Goal: Transaction & Acquisition: Obtain resource

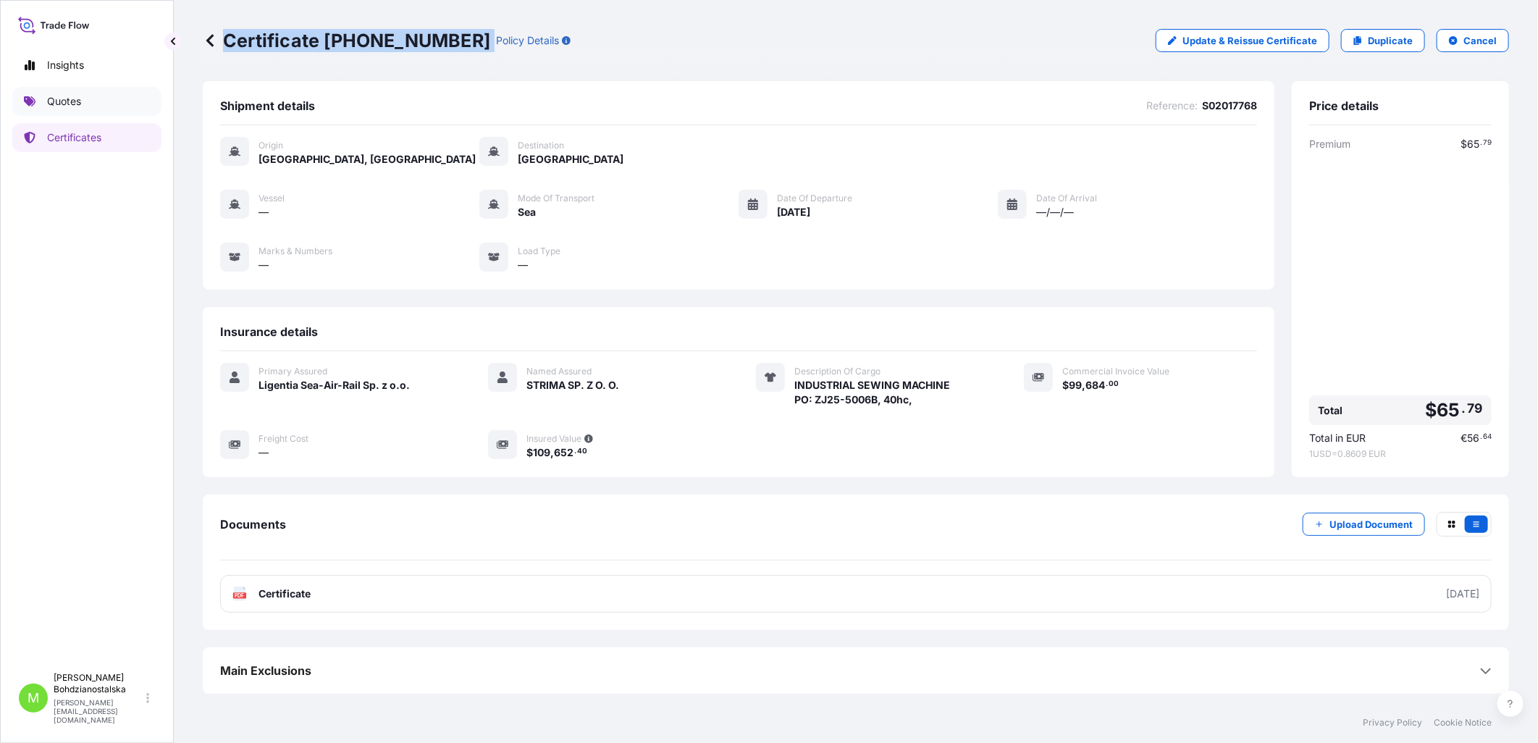
click at [72, 91] on link "Quotes" at bounding box center [86, 101] width 149 height 29
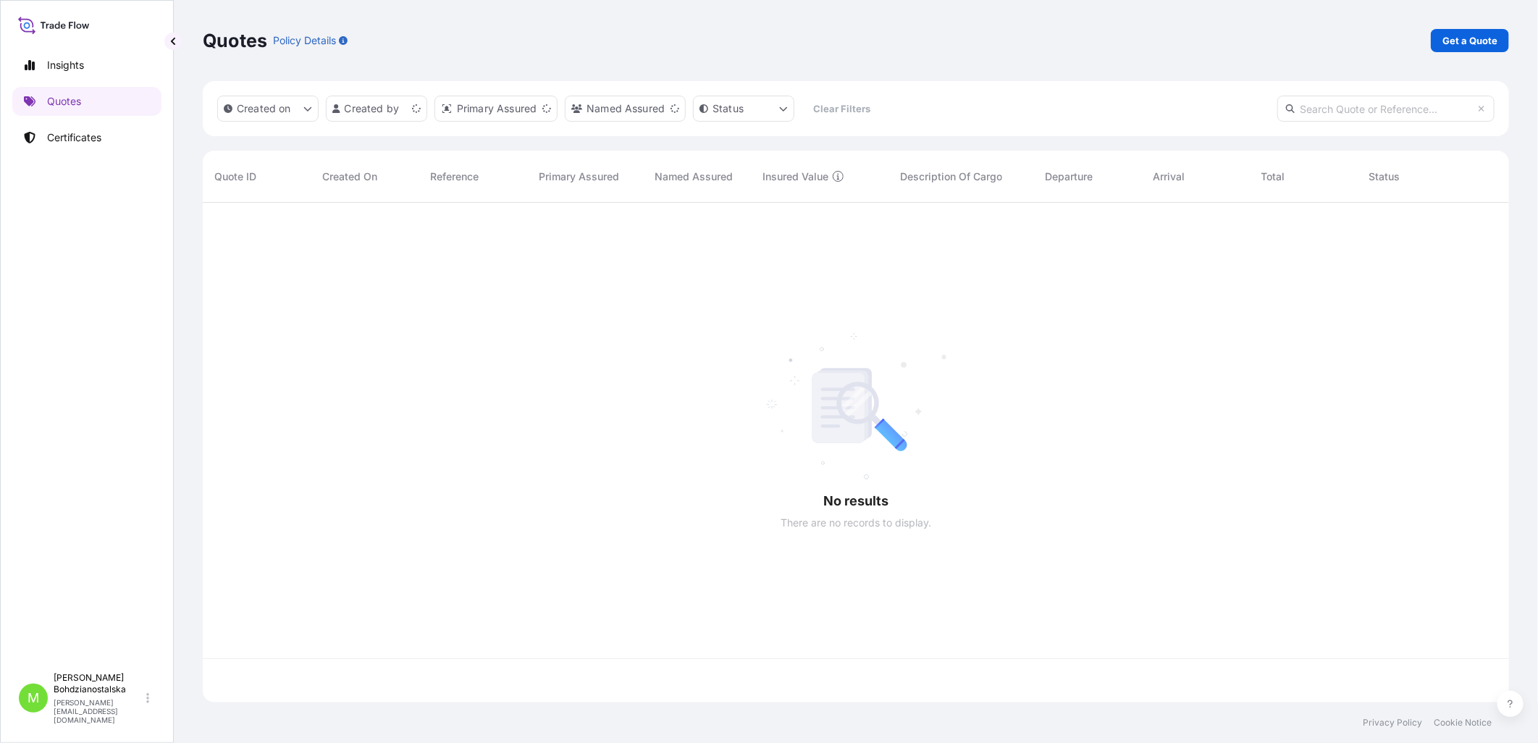
scroll to position [496, 1294]
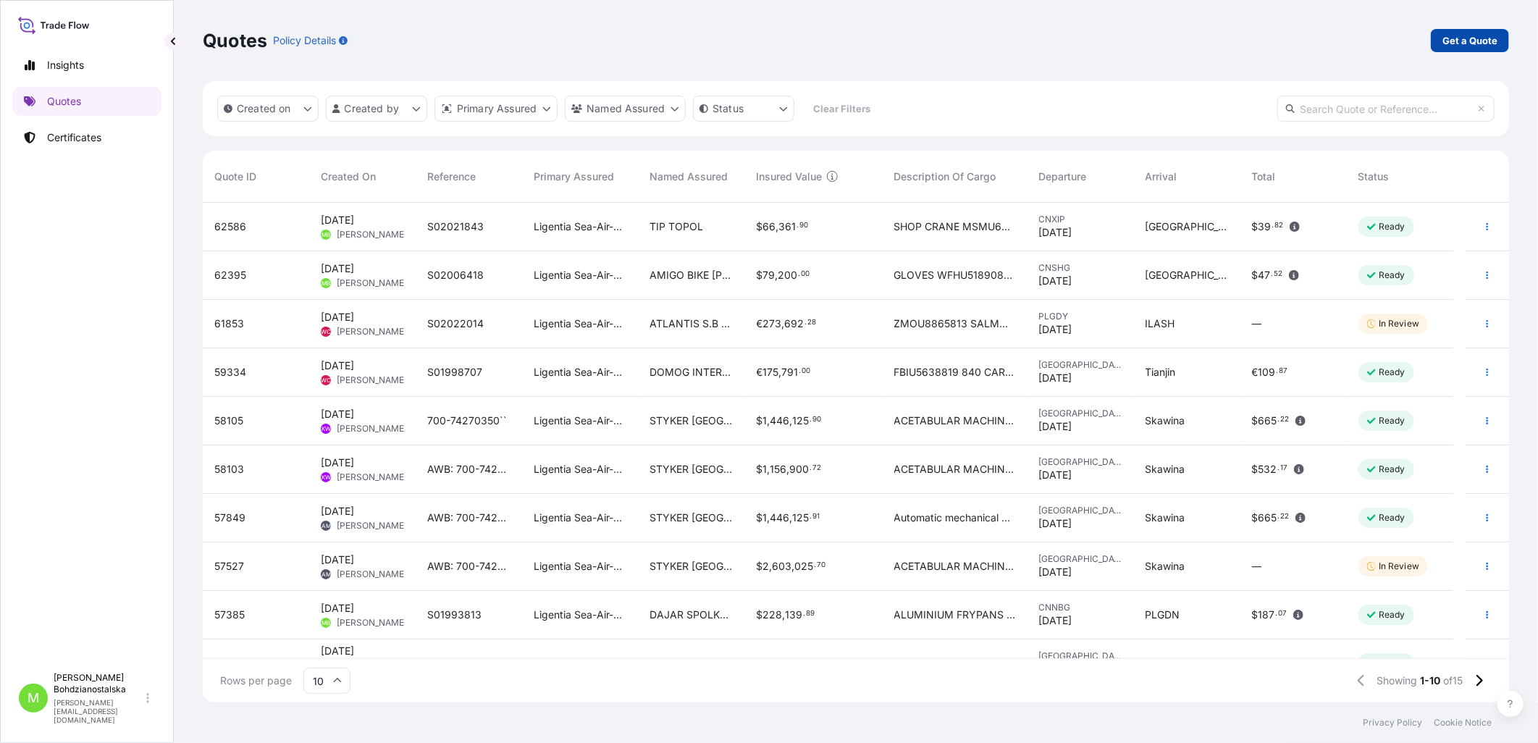
click at [1448, 37] on p "Get a Quote" at bounding box center [1470, 40] width 55 height 14
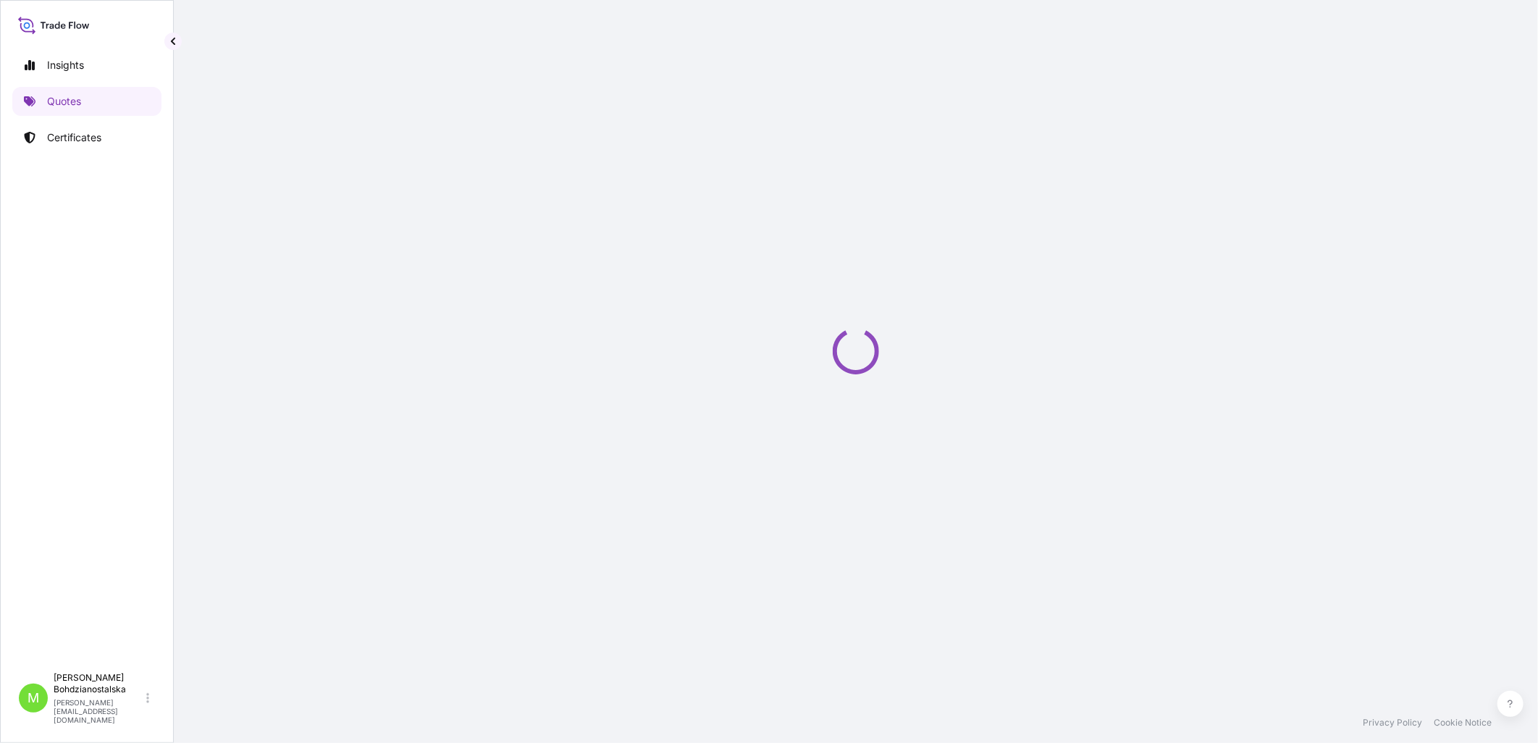
select select "Sea"
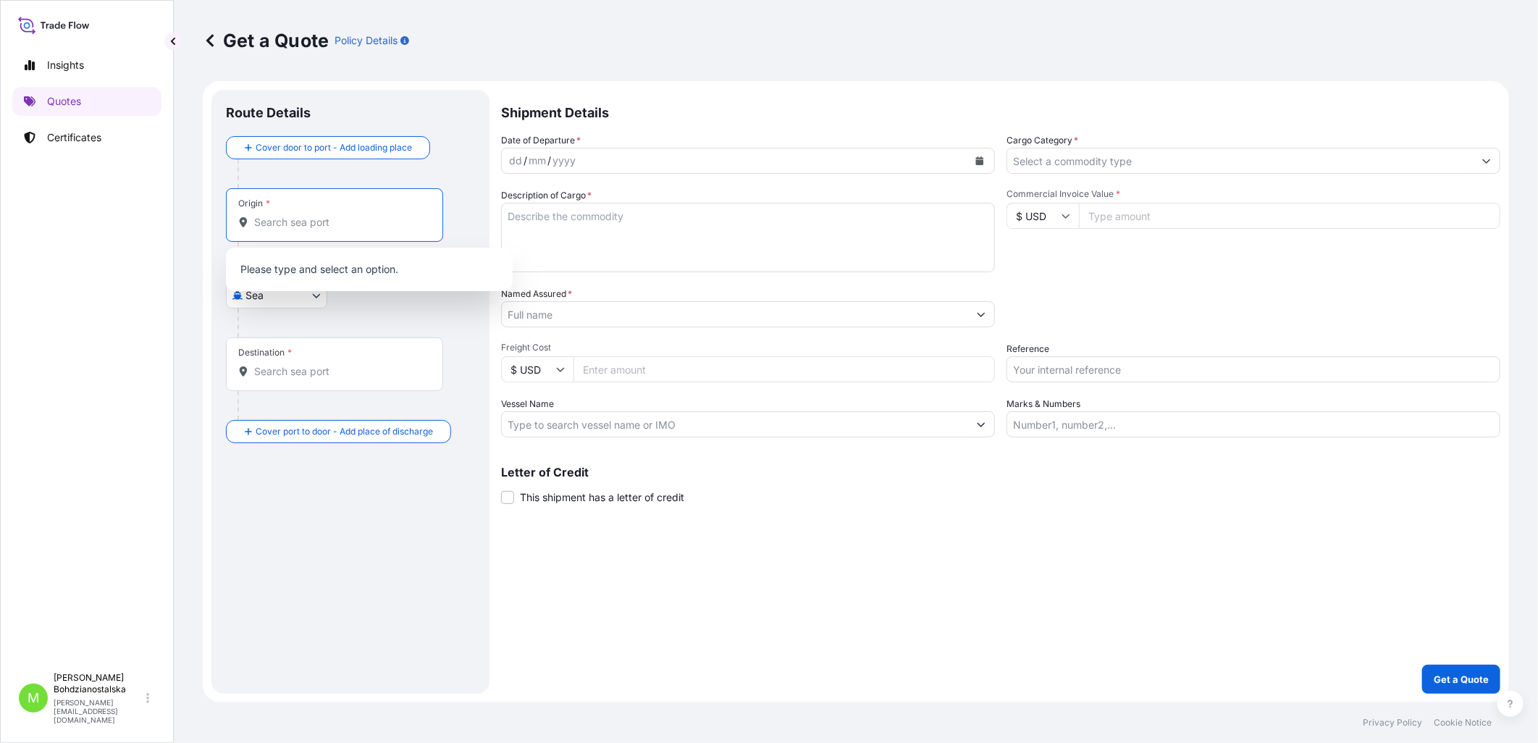
click at [267, 226] on input "Origin *" at bounding box center [339, 222] width 171 height 14
click at [297, 262] on div "CNYTN - Yantian Pt, [GEOGRAPHIC_DATA]" at bounding box center [369, 270] width 275 height 35
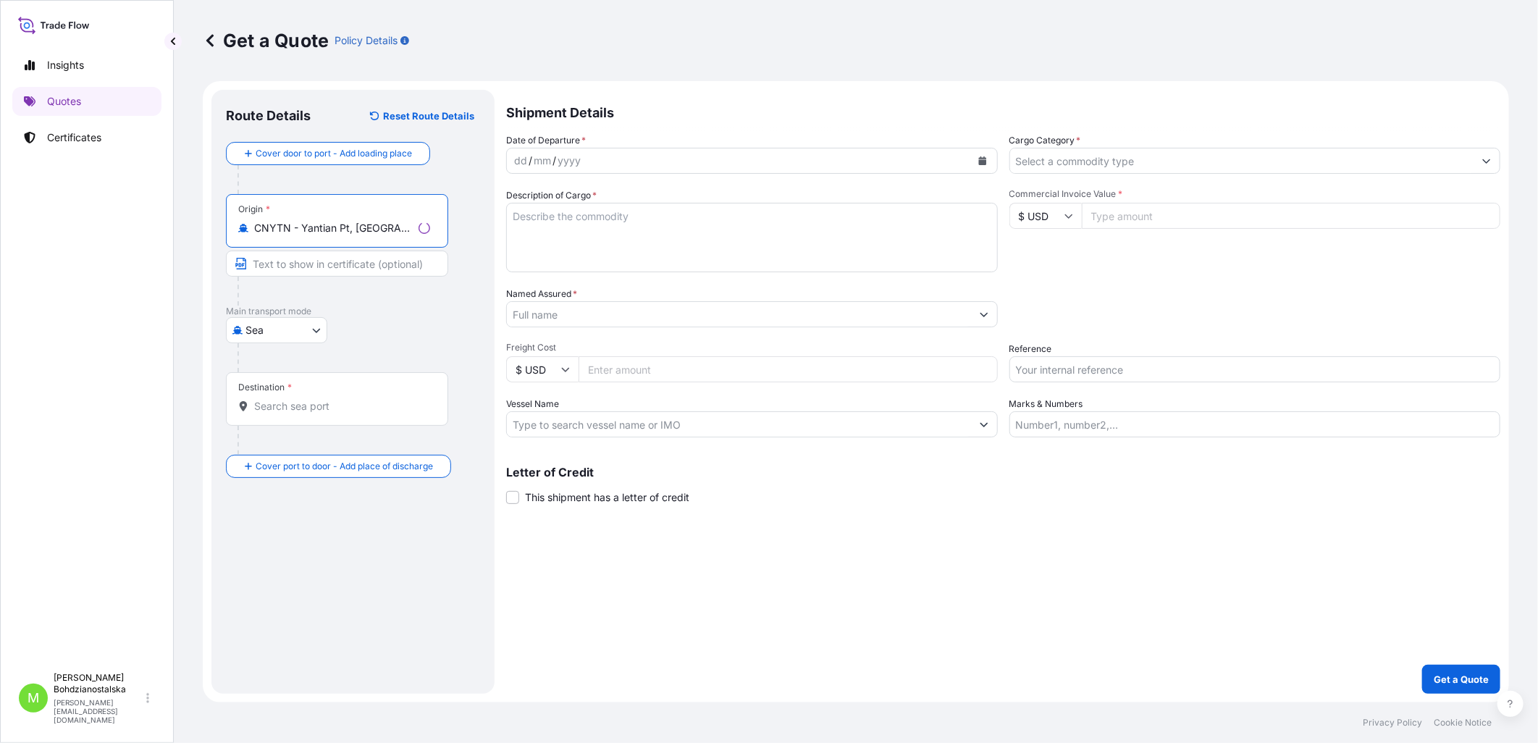
type input "CNYTN - Yantian Pt, [GEOGRAPHIC_DATA]"
click at [295, 401] on input "Destination *" at bounding box center [342, 406] width 176 height 14
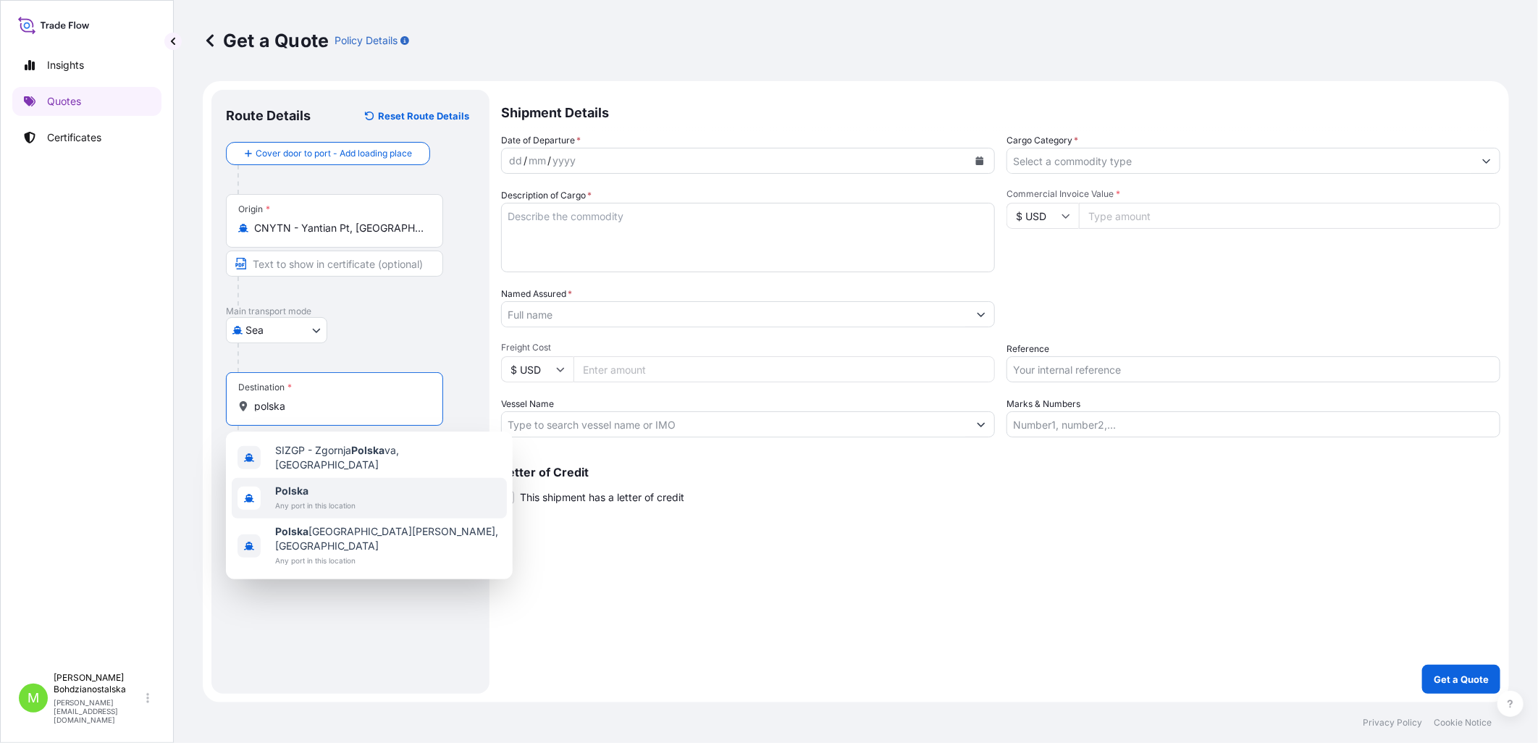
click at [319, 490] on span "Polska" at bounding box center [315, 491] width 80 height 14
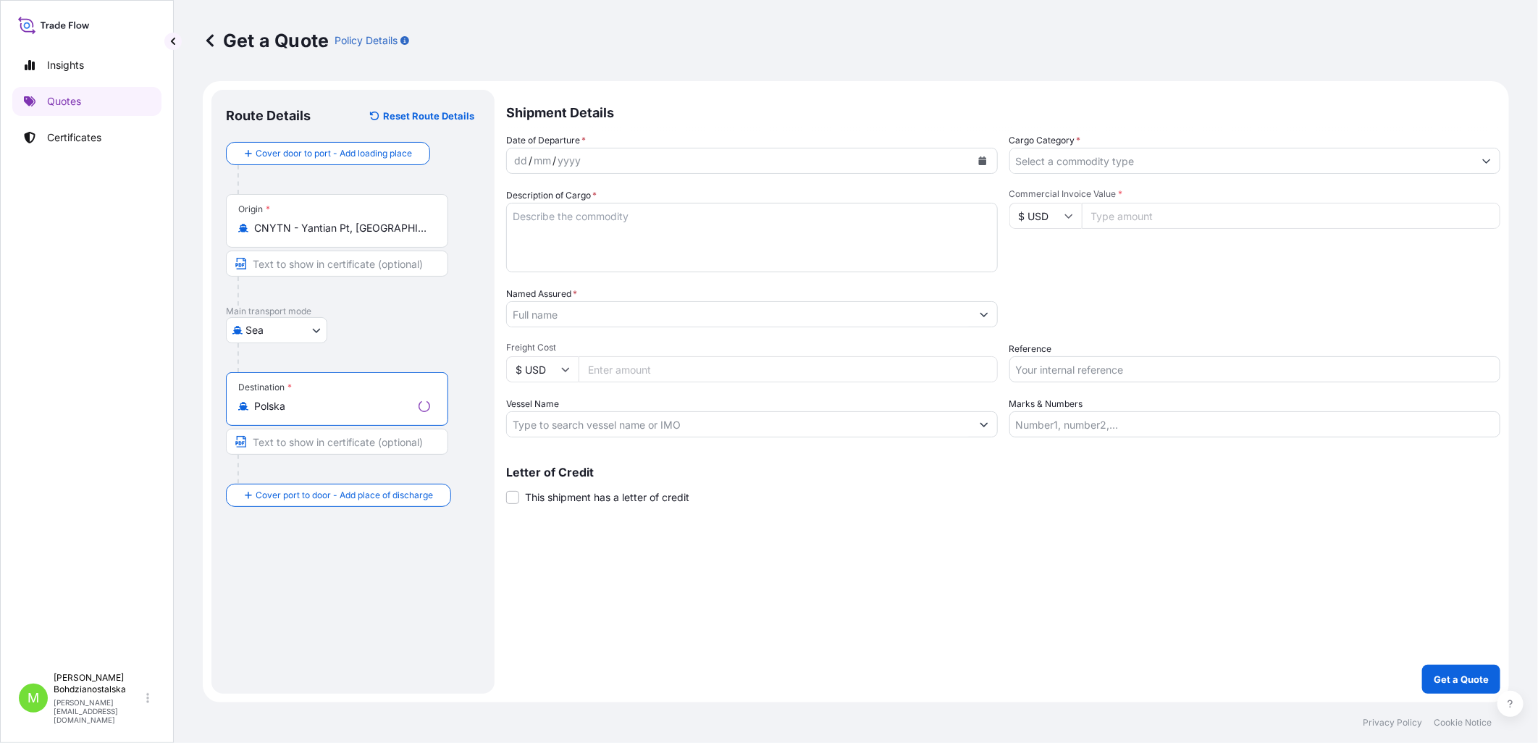
type input "Polska"
click at [511, 167] on div "dd" at bounding box center [516, 160] width 16 height 17
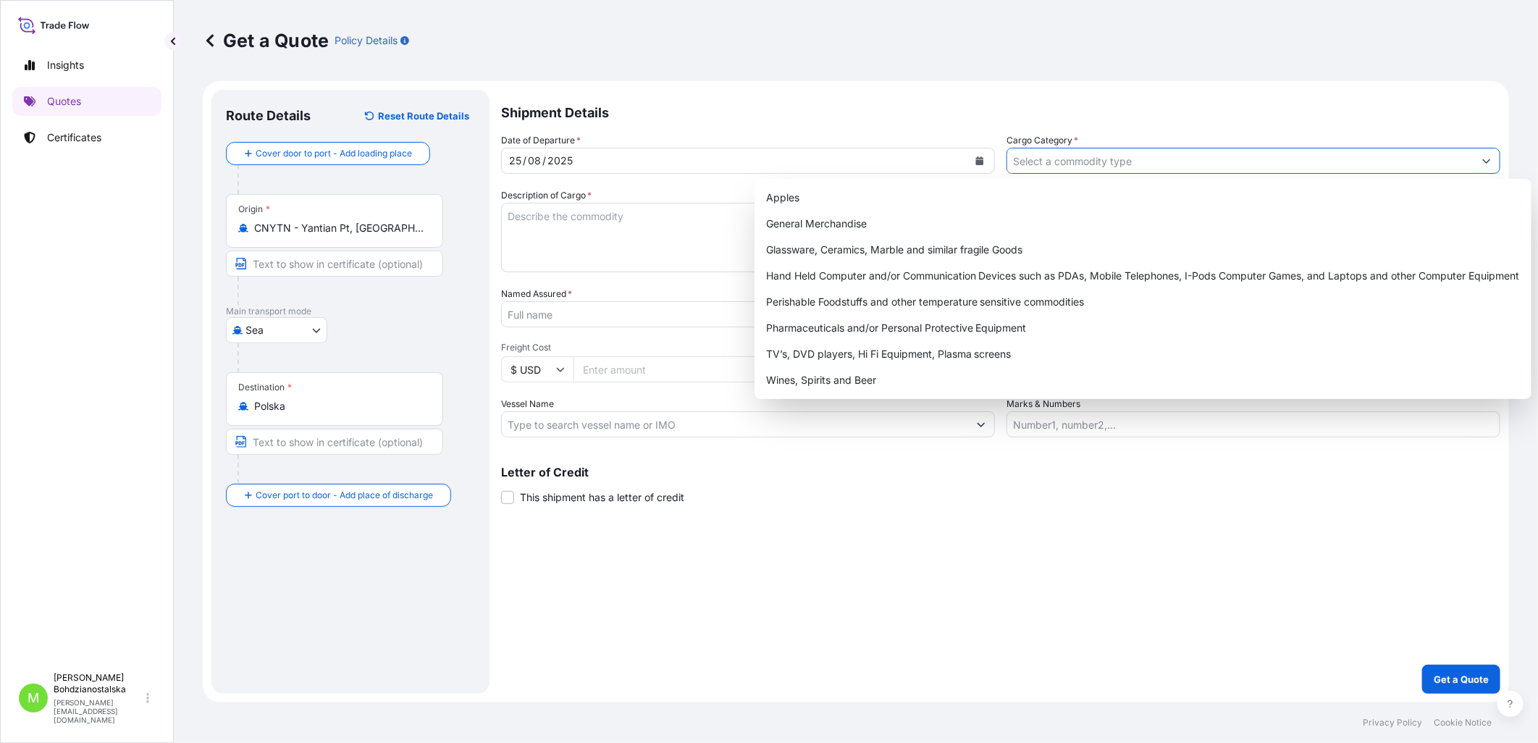
click at [1024, 167] on input "Cargo Category *" at bounding box center [1240, 161] width 466 height 26
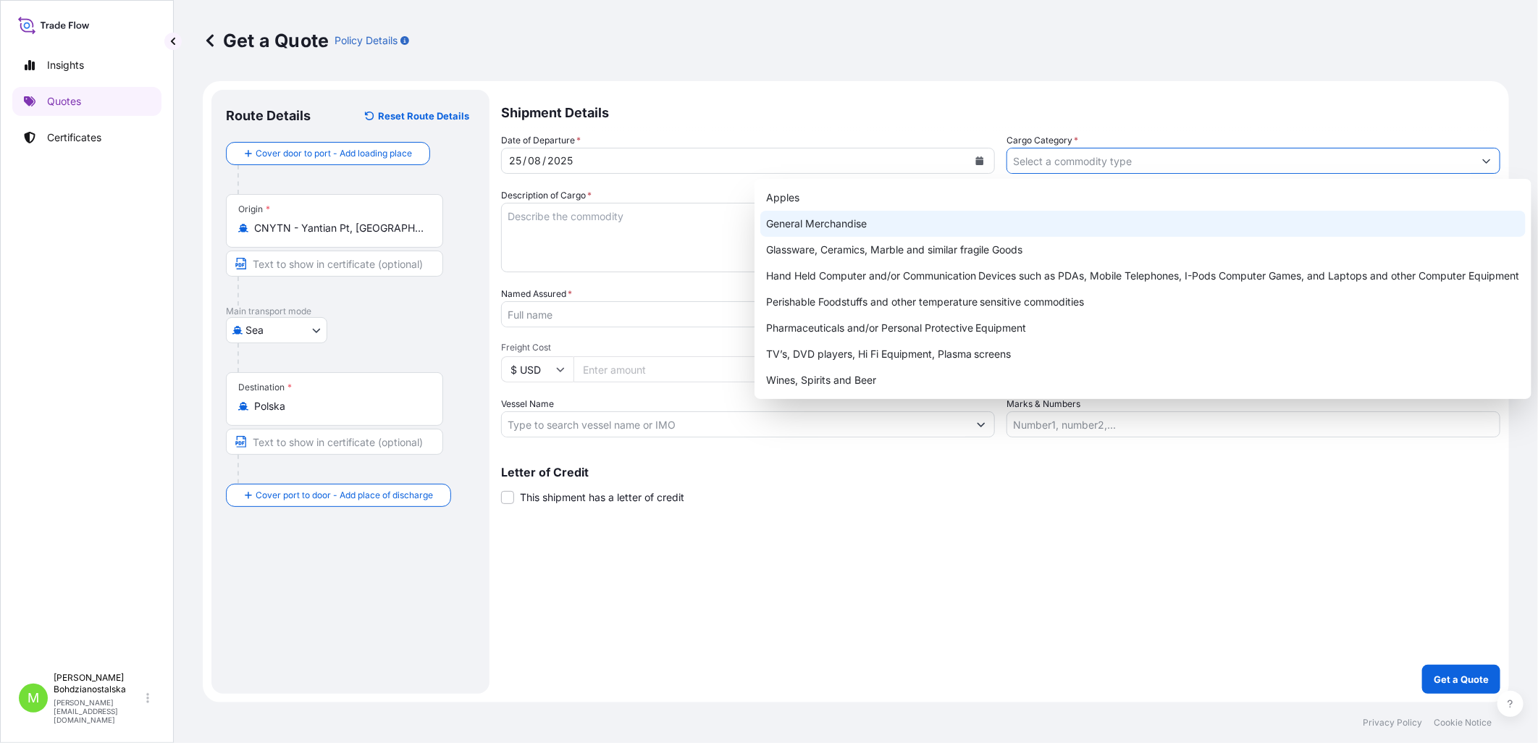
click at [790, 225] on div "General Merchandise" at bounding box center [1143, 224] width 766 height 26
type input "General Merchandise"
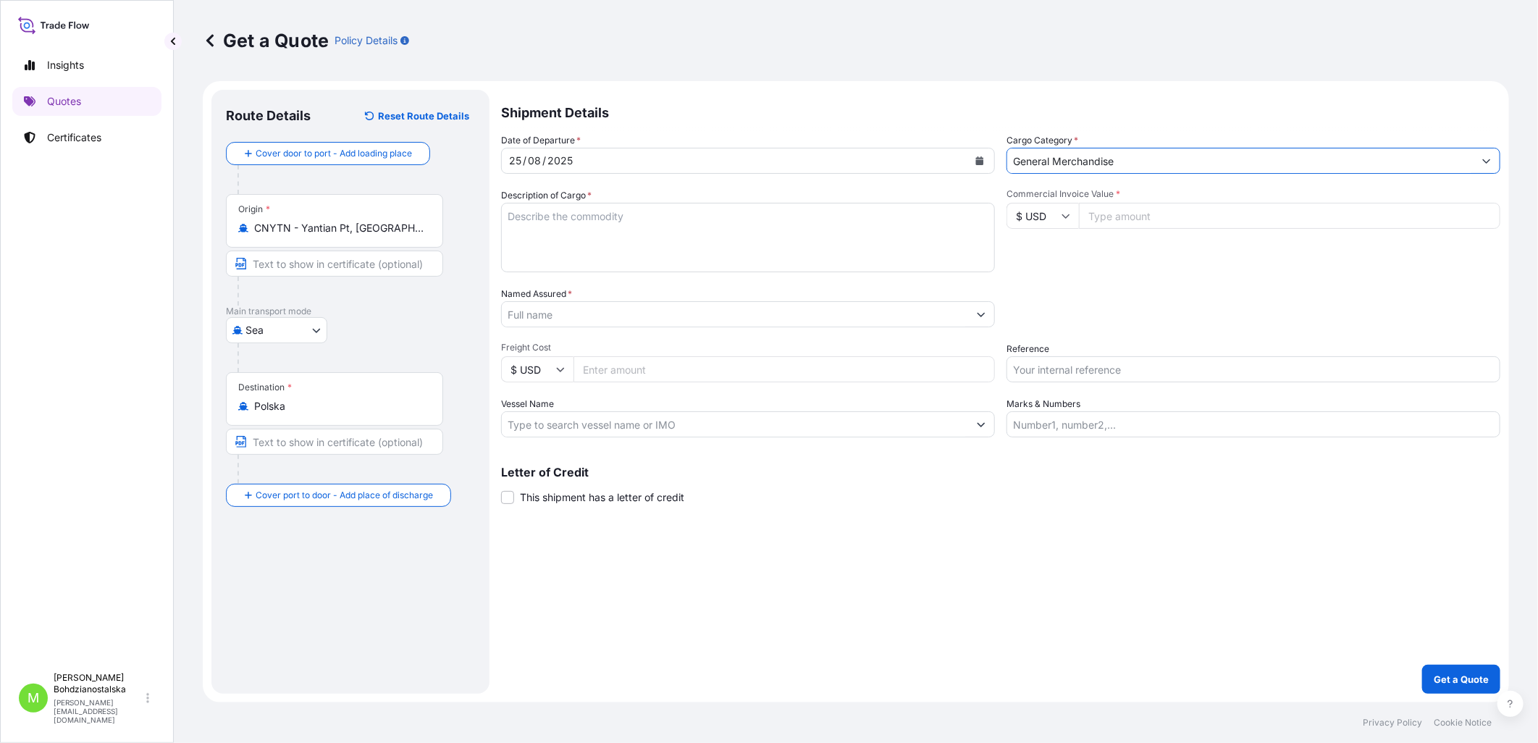
click at [638, 232] on textarea "Description of Cargo *" at bounding box center [748, 238] width 494 height 70
click at [587, 219] on textarea "Description of Cargo *" at bounding box center [748, 238] width 494 height 70
paste textarea "portable speaker"
type textarea "portable speaker"
click at [1160, 215] on input "Commercial Invoice Value *" at bounding box center [1290, 216] width 422 height 26
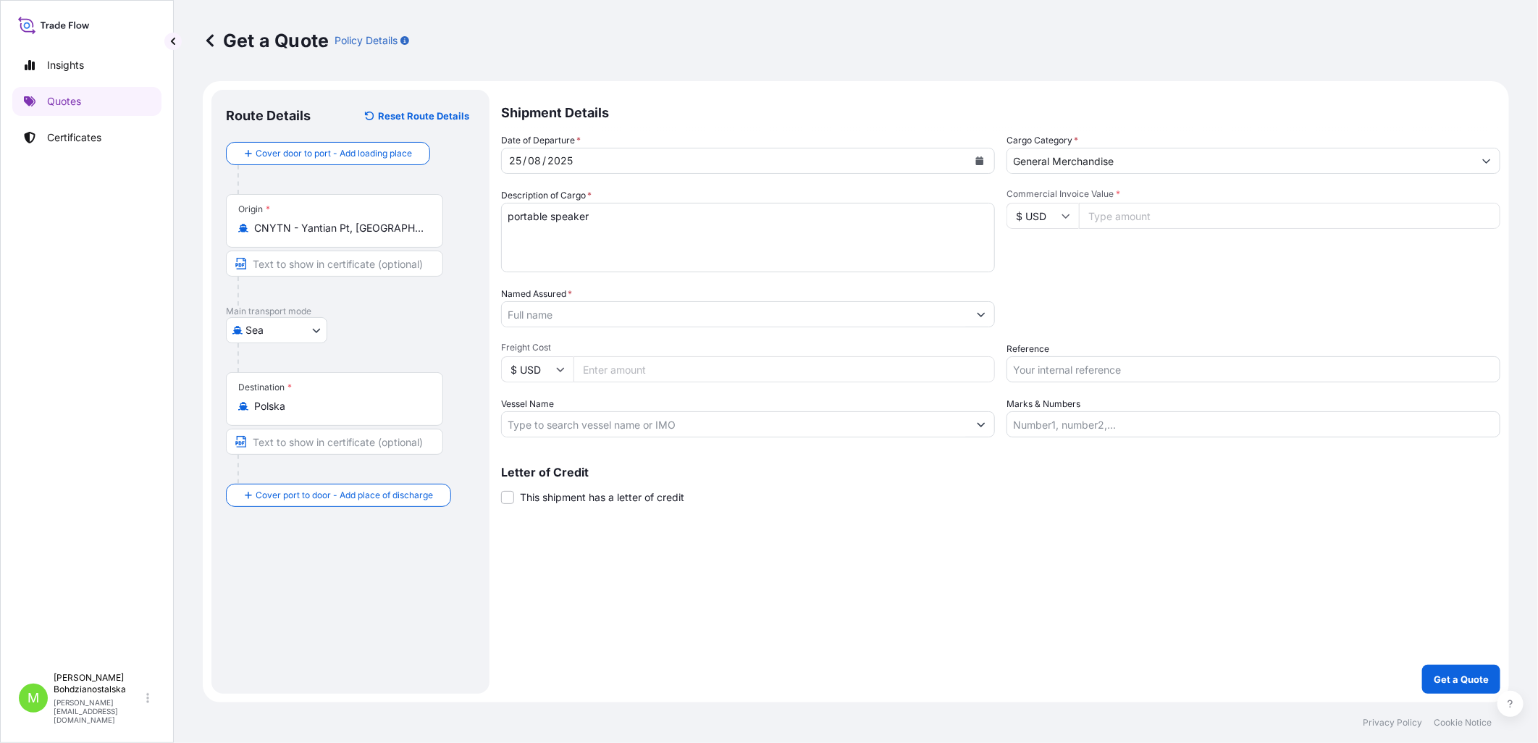
paste input "139038"
type input "139038.00"
drag, startPoint x: 605, startPoint y: 232, endPoint x: 531, endPoint y: 230, distance: 73.9
click at [601, 232] on textarea "portable speaker" at bounding box center [748, 238] width 494 height 70
click at [1057, 379] on input "Reference" at bounding box center [1254, 369] width 494 height 26
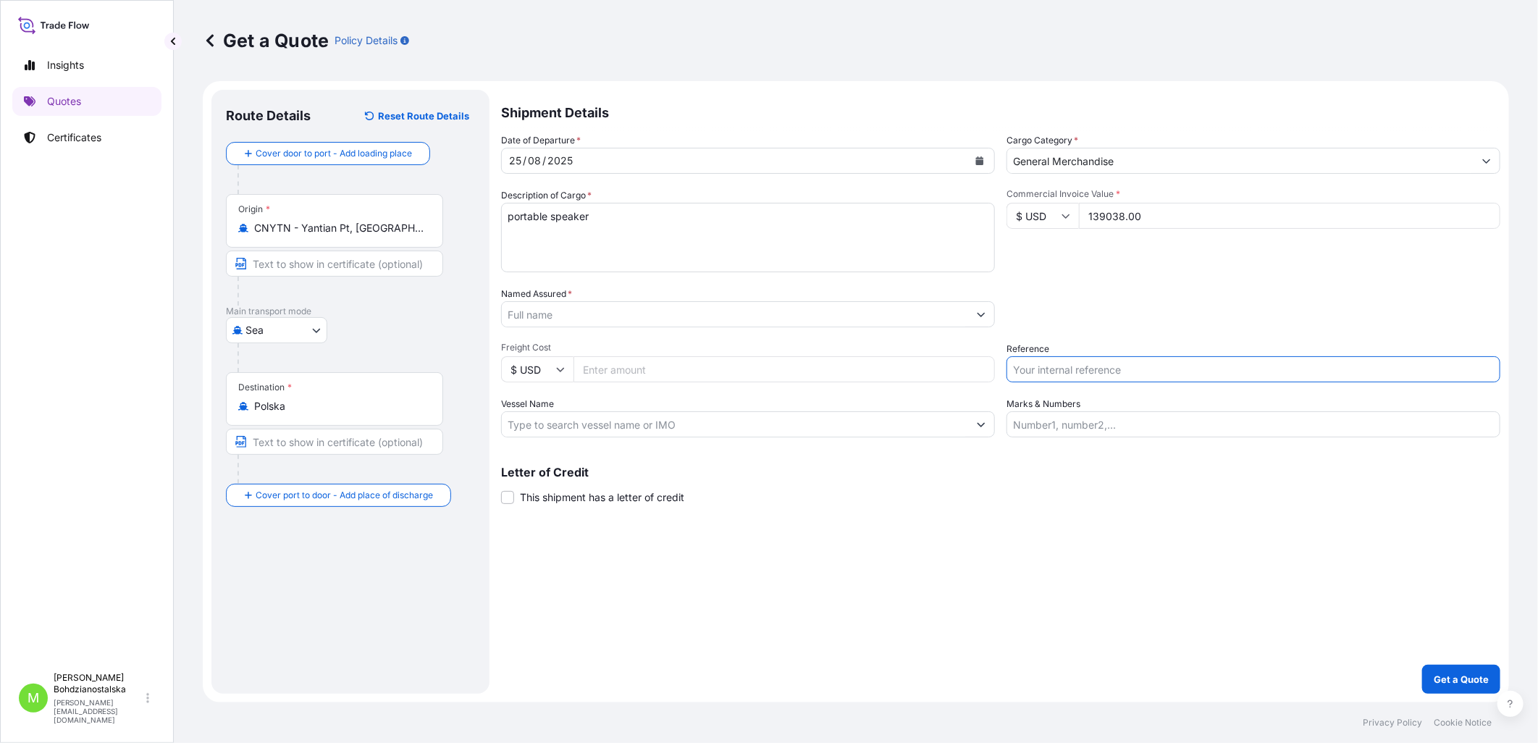
paste input "S02024193"
type input "S02024193"
click at [584, 228] on textarea "portable speaker" at bounding box center [748, 238] width 494 height 70
click at [636, 220] on textarea "portable speaker" at bounding box center [748, 238] width 494 height 70
paste textarea "S02024193"
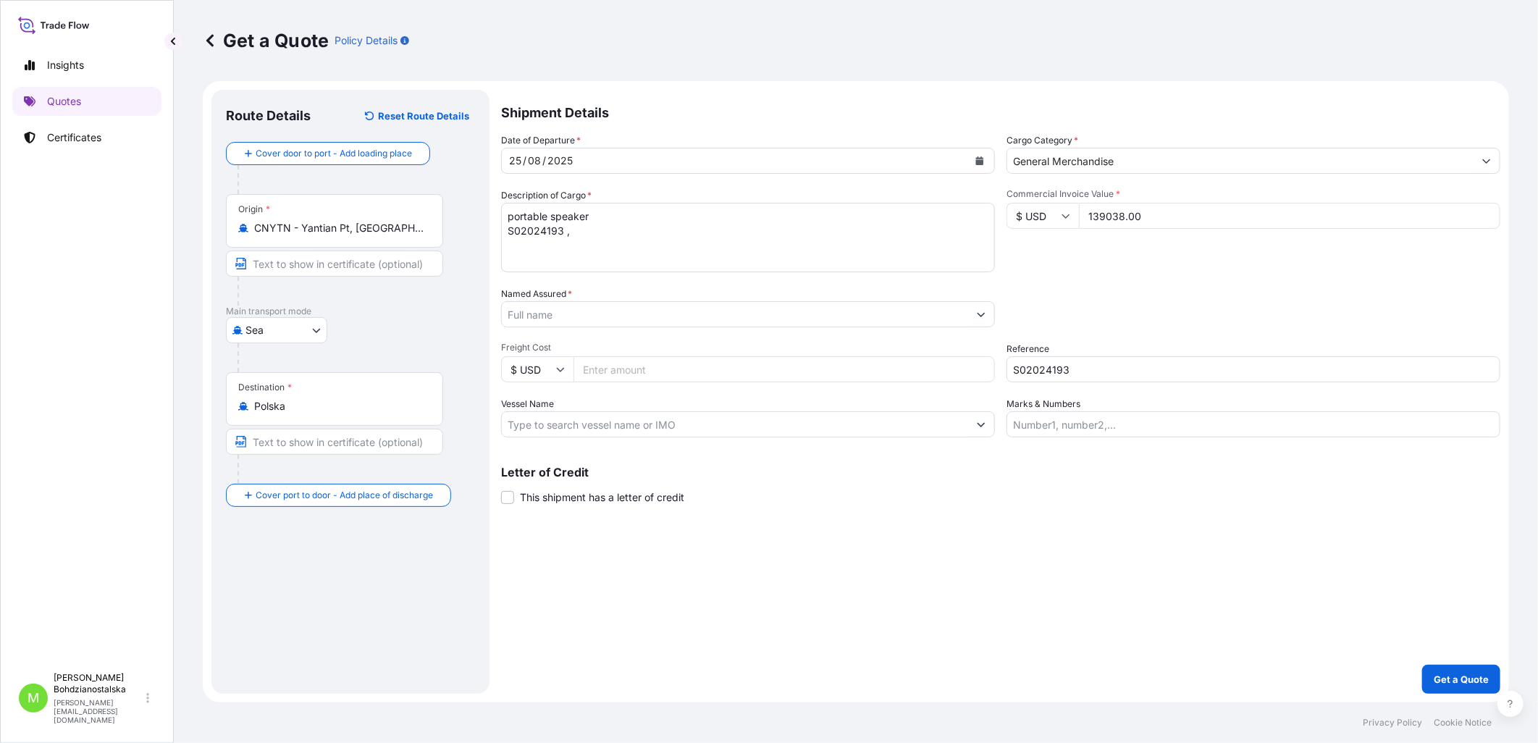
click at [583, 232] on textarea "portable speaker S02024193 ," at bounding box center [748, 238] width 494 height 70
paste textarea "14 607,700"
type textarea "portable speaker S02024193 , 14 607,700 kgs, 65,43 m3, 1040 ctn"
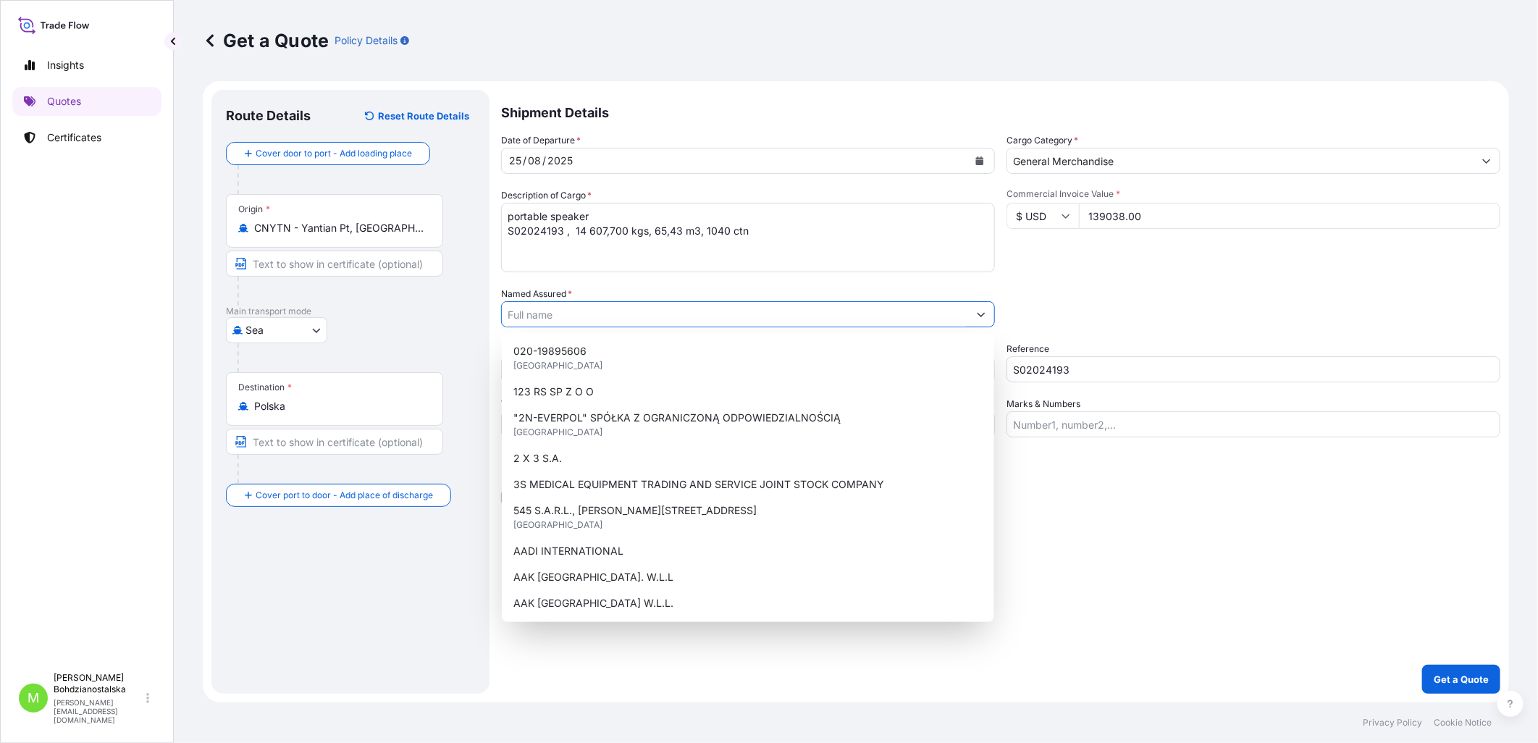
click at [609, 306] on input "Named Assured *" at bounding box center [735, 314] width 466 height 26
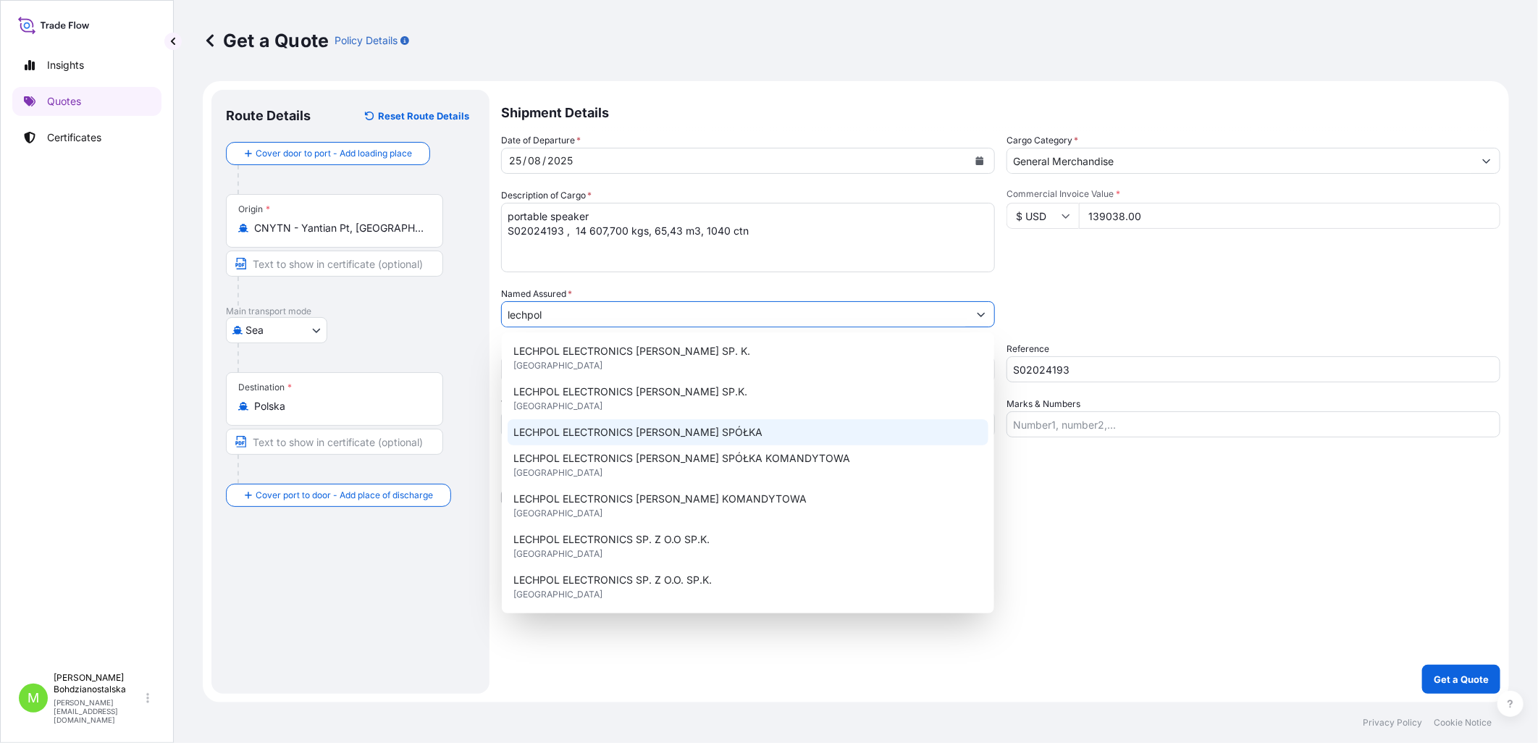
click at [653, 424] on div "LECHPOL ELECTRONICS [PERSON_NAME] SPÓŁKA" at bounding box center [748, 432] width 481 height 26
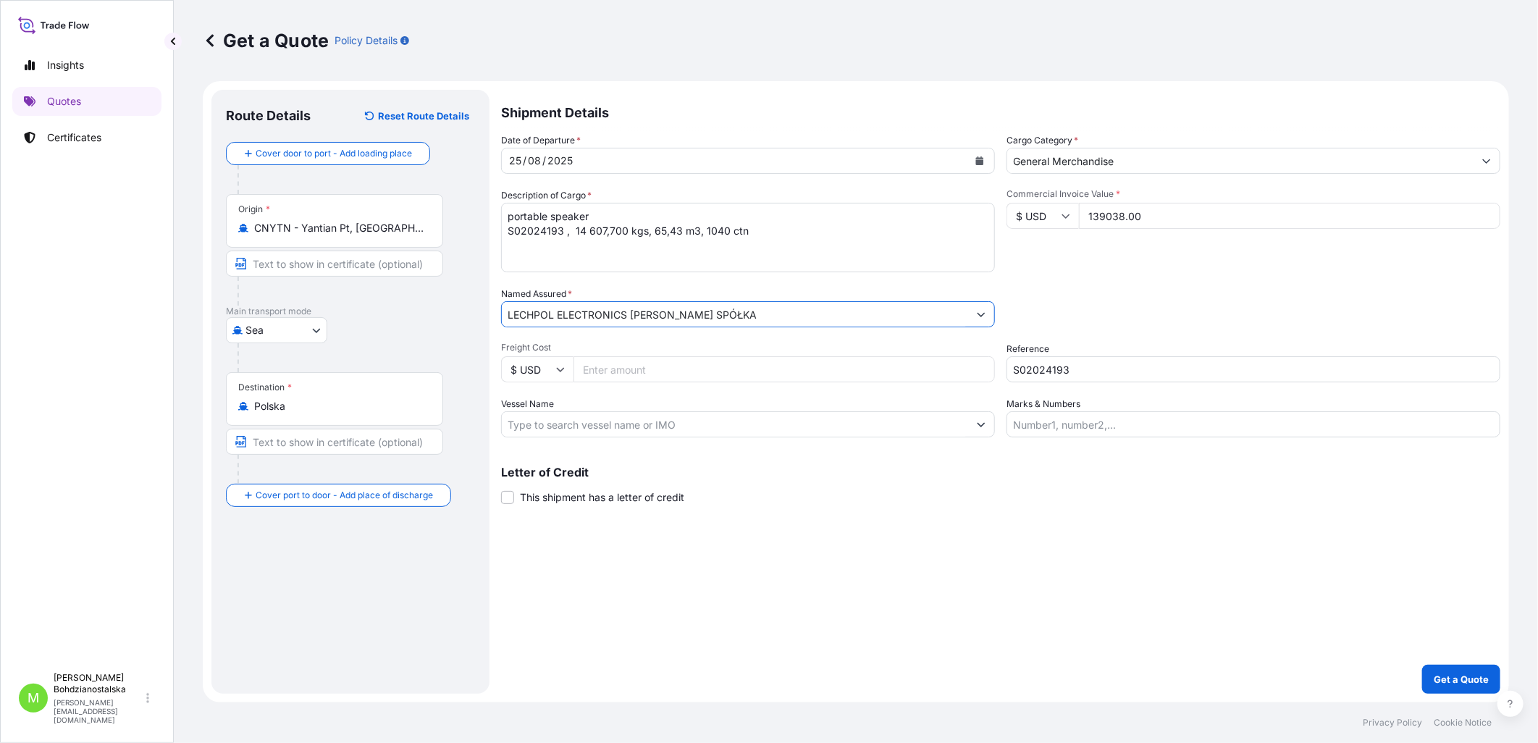
type input "LECHPOL ELECTRONICS [PERSON_NAME] SPÓŁKA"
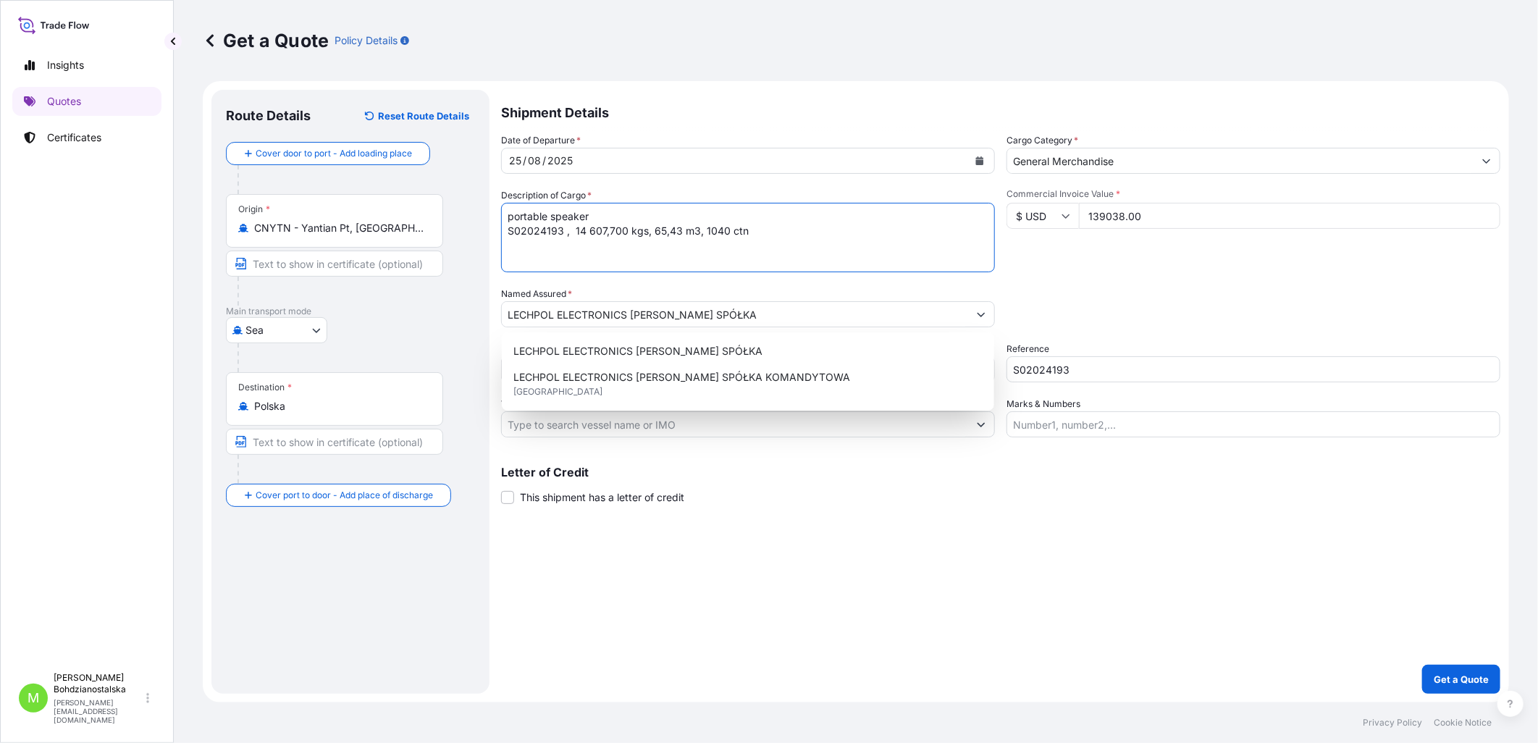
click at [568, 230] on textarea "portable speaker S02024193 , 14 607,700 kgs, 65,43 m3, 1040 ctn" at bounding box center [748, 238] width 494 height 70
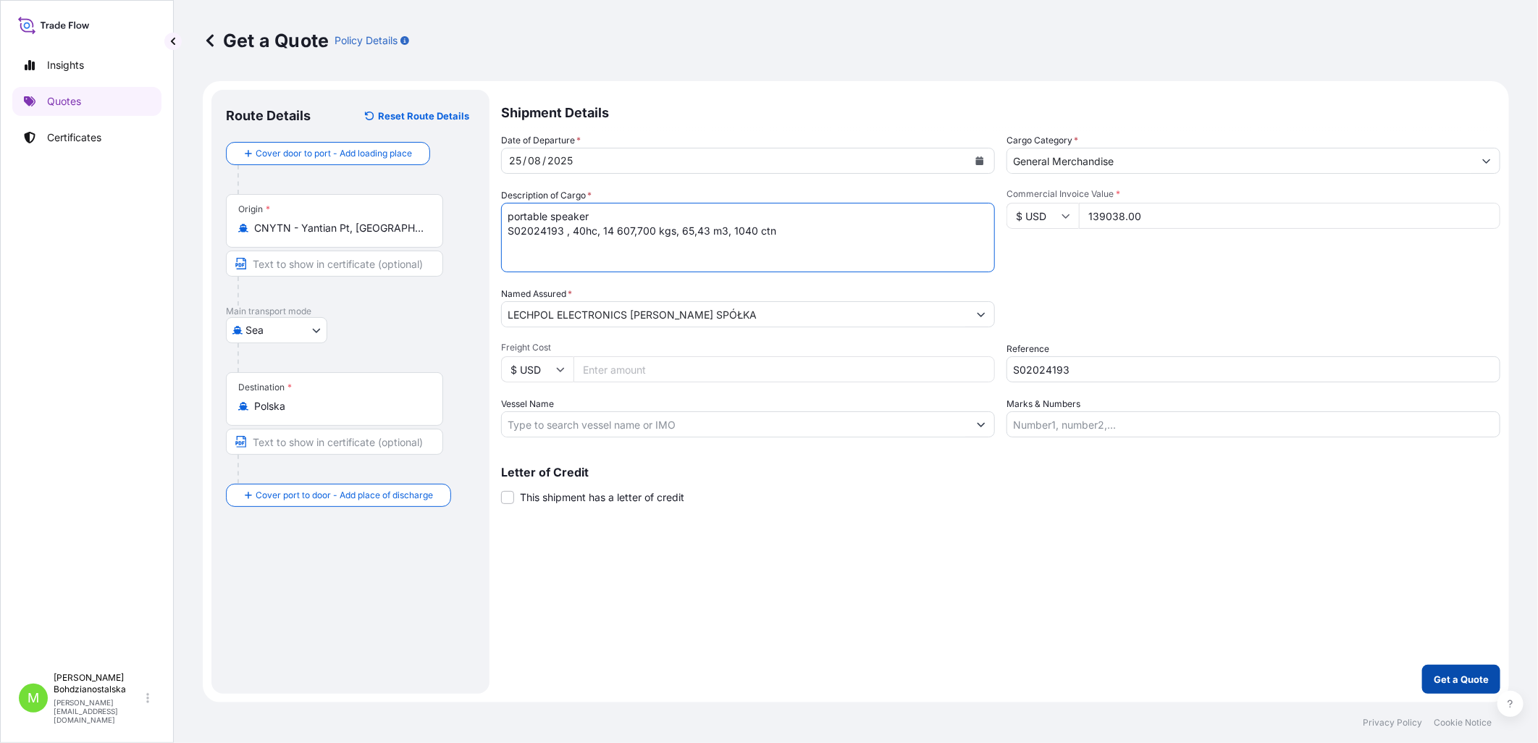
type textarea "portable speaker S02024193 , 40hc, 14 607,700 kgs, 65,43 m3, 1040 ctn"
click at [1478, 674] on p "Get a Quote" at bounding box center [1461, 679] width 55 height 14
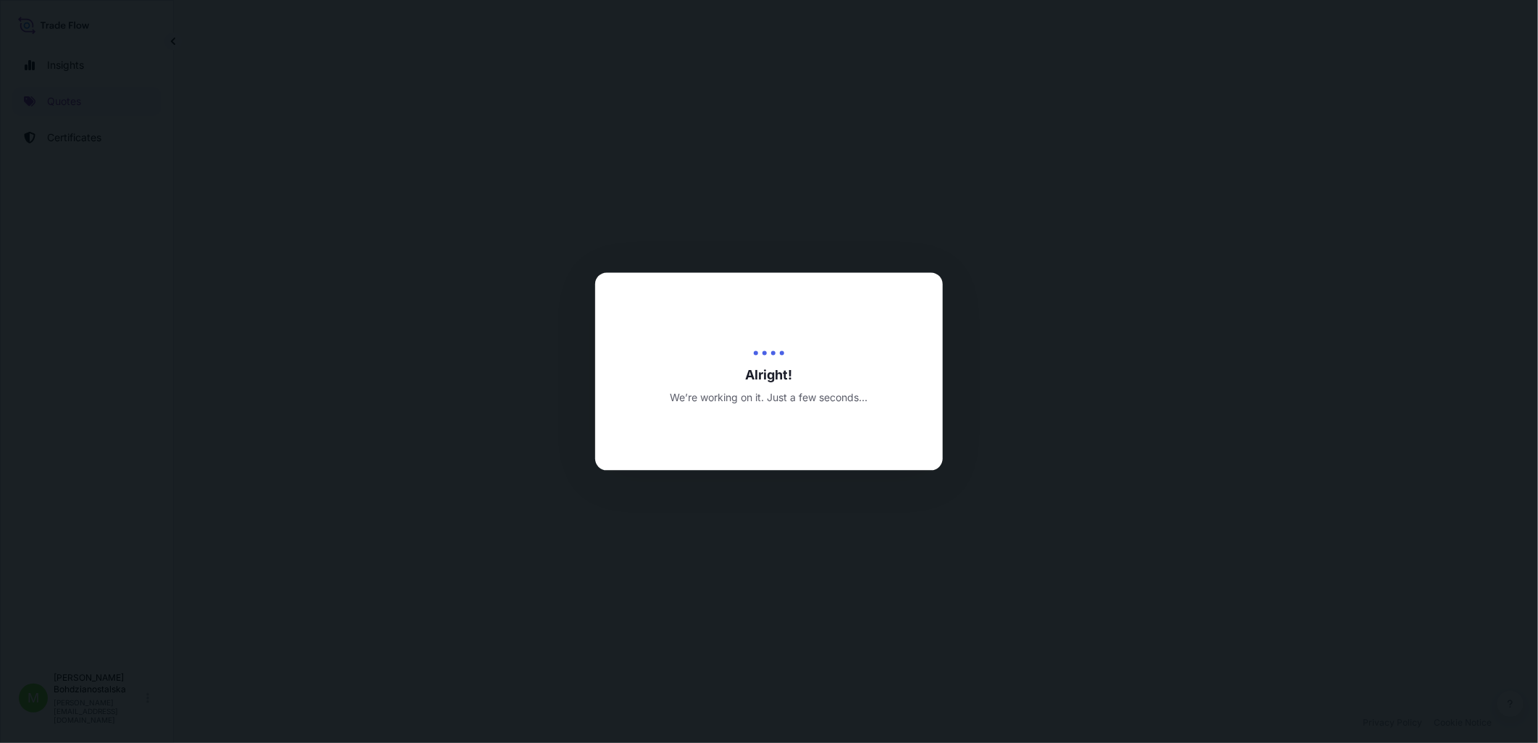
select select "Sea"
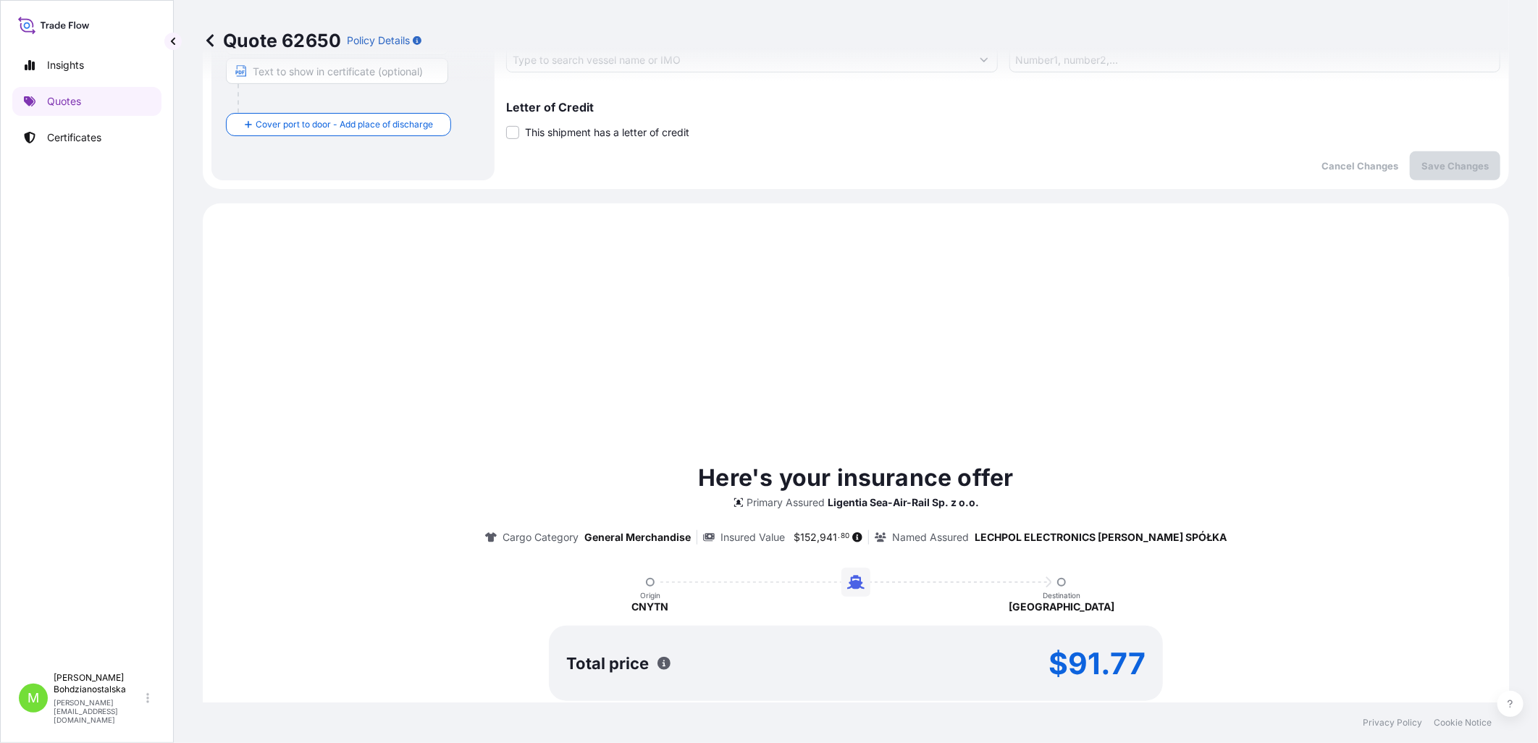
scroll to position [496, 0]
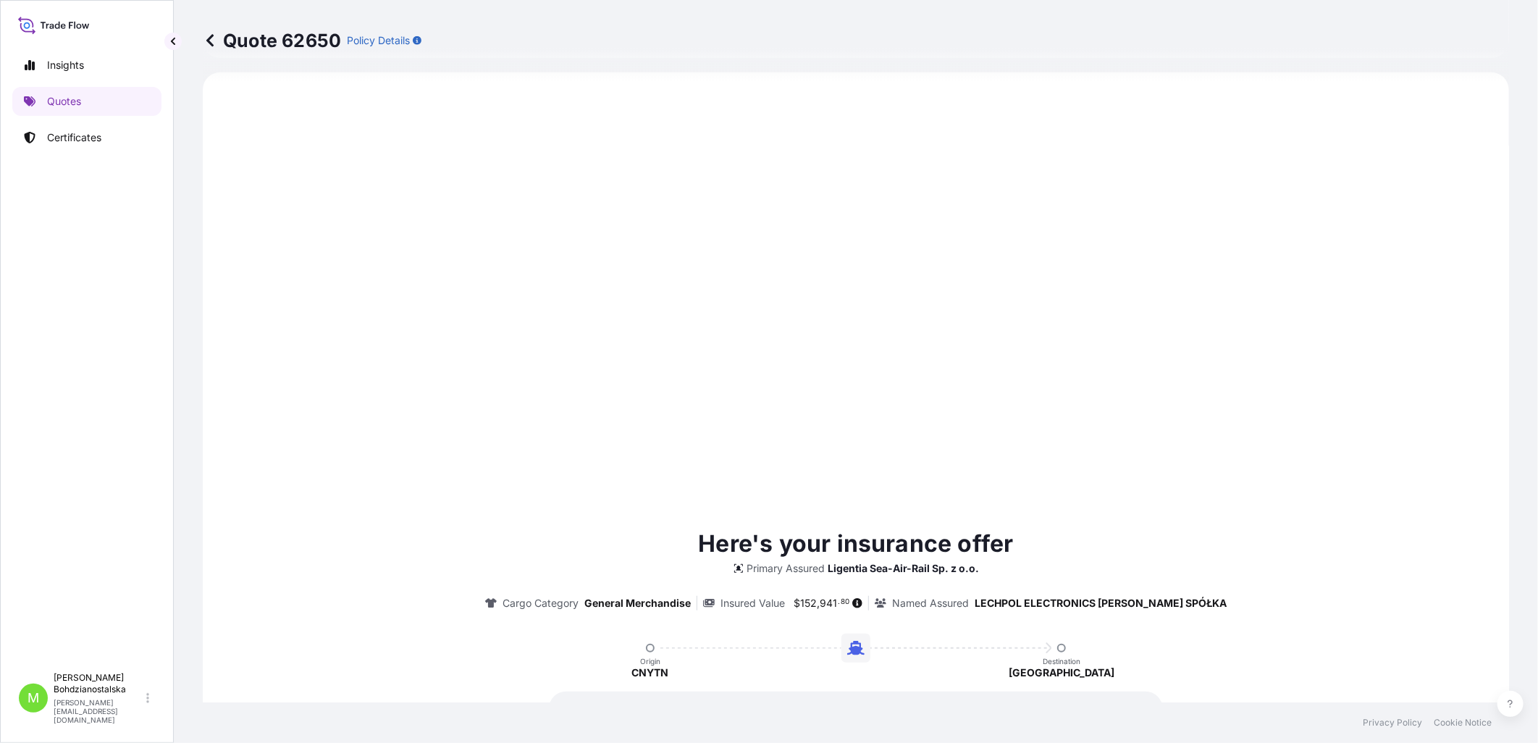
type input "[DATE]"
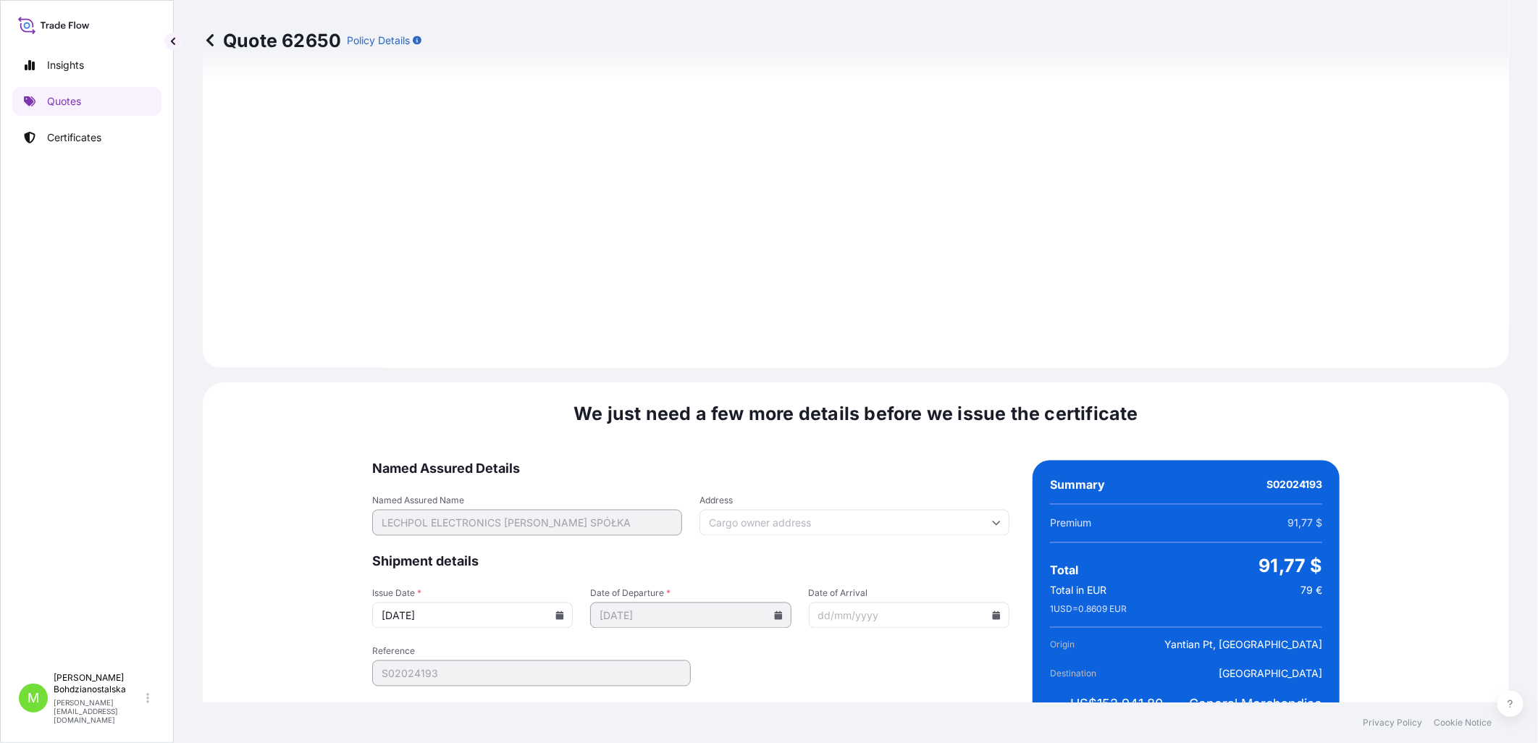
scroll to position [1467, 0]
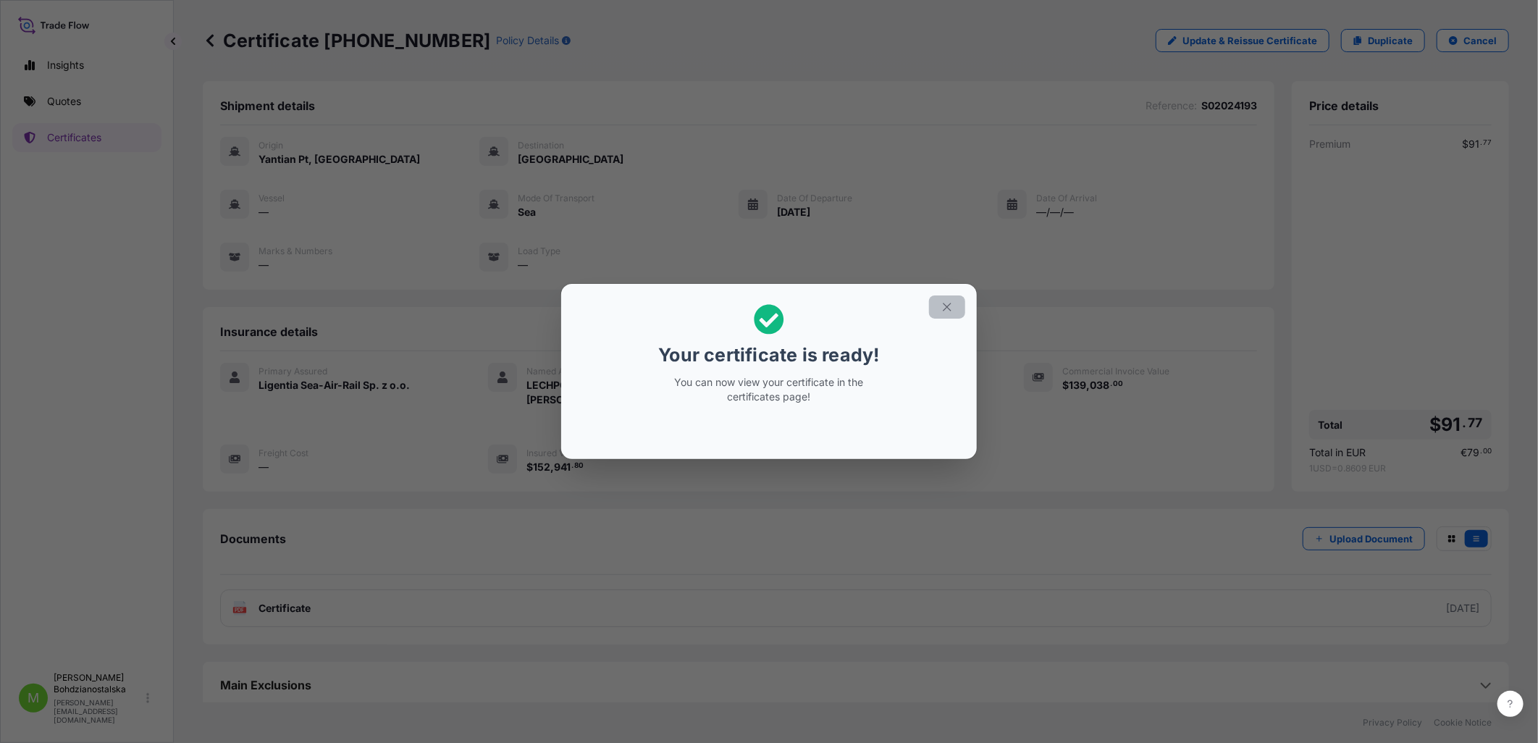
click at [941, 301] on icon "button" at bounding box center [947, 307] width 13 height 13
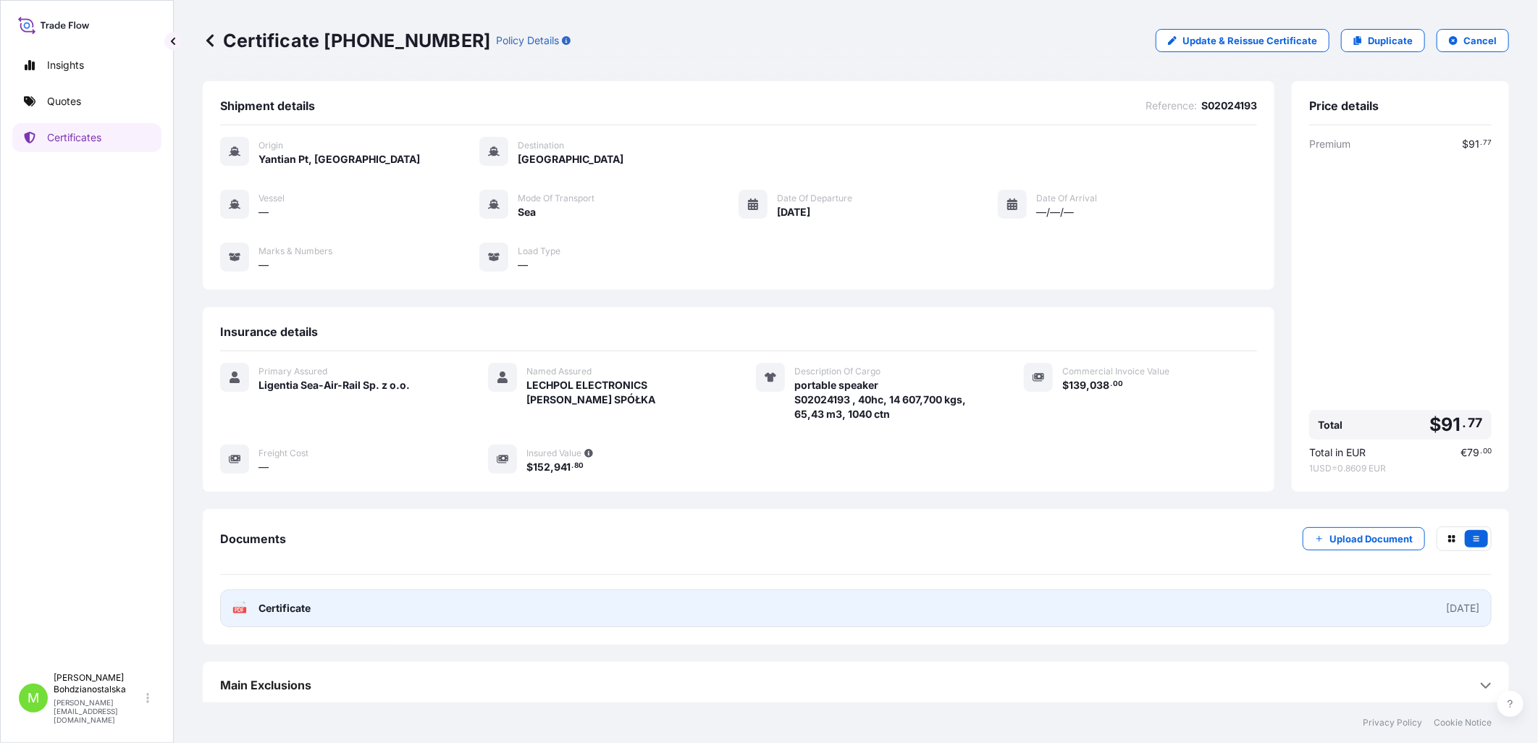
click at [340, 598] on link "PDF Certificate [DATE]" at bounding box center [856, 609] width 1272 height 38
